Goal: Unclear

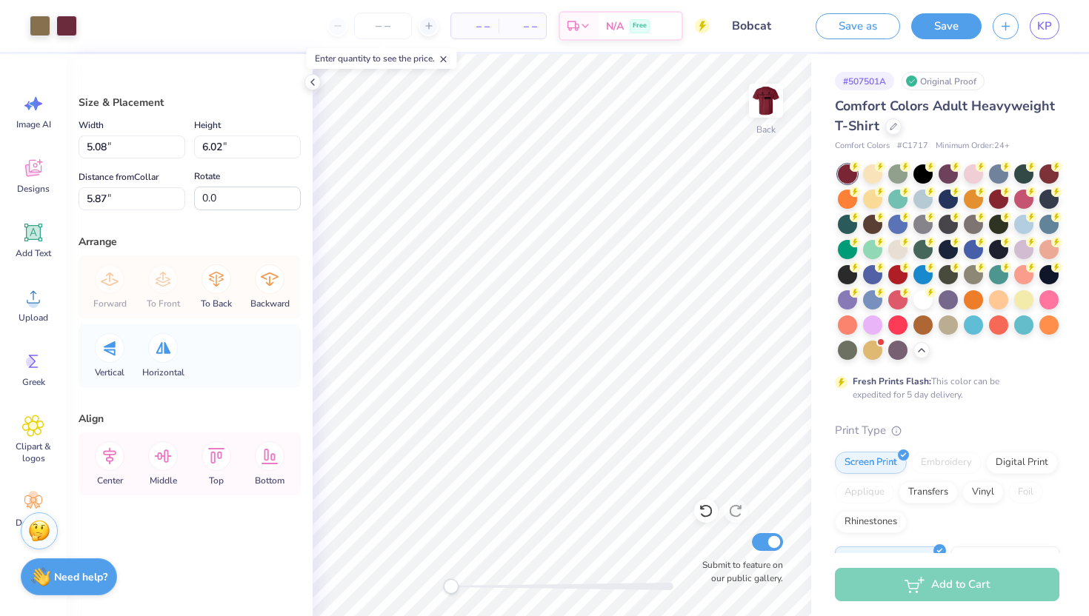
scroll to position [260, 0]
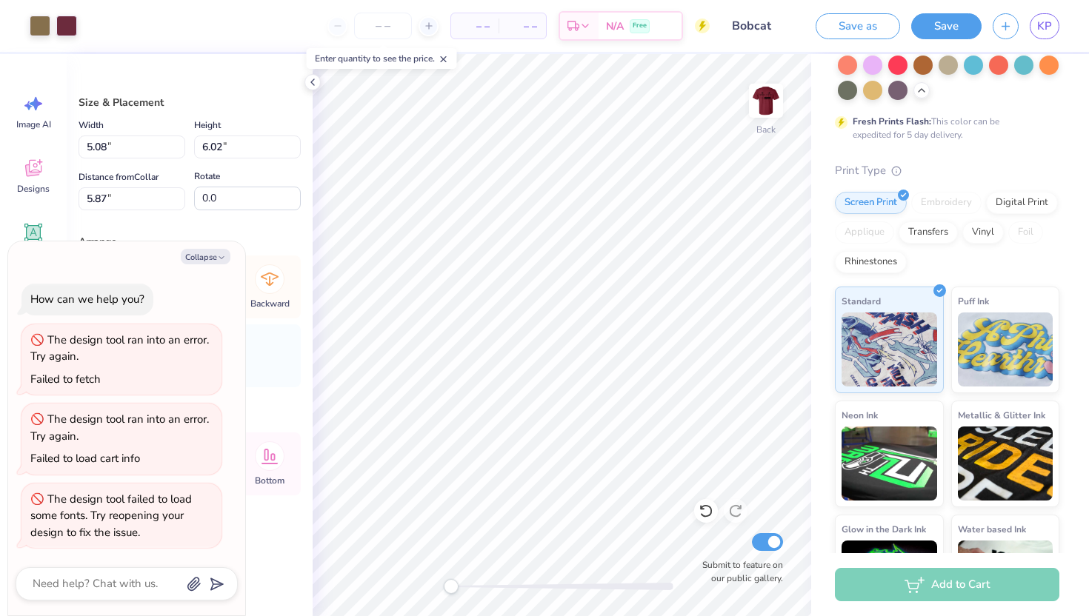
type textarea "x"
